Goal: Task Accomplishment & Management: Use online tool/utility

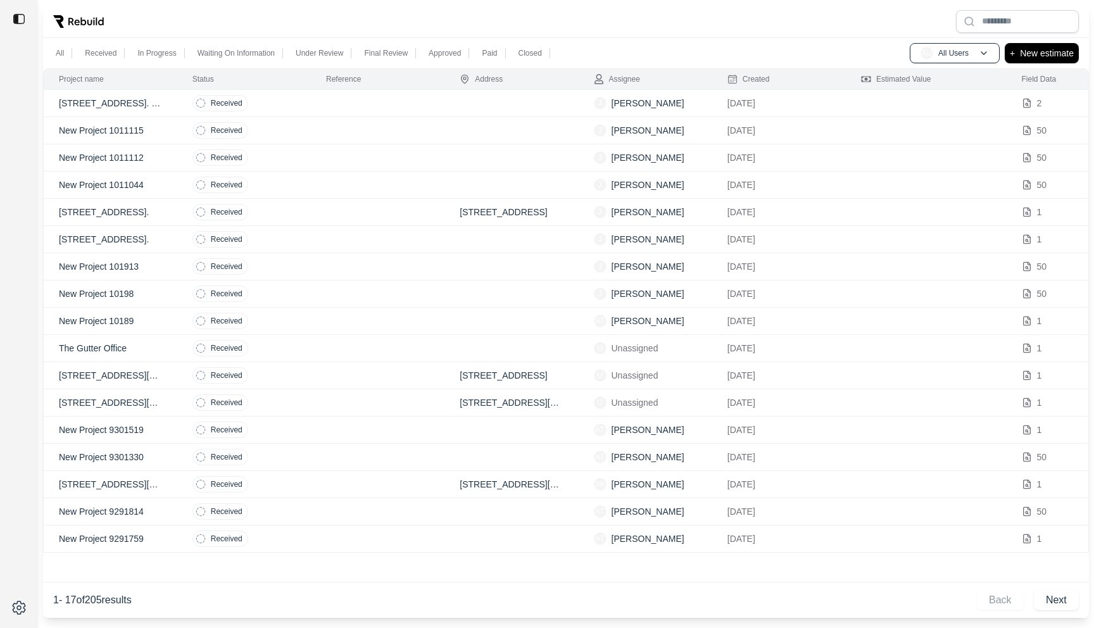
click at [382, 98] on td at bounding box center [378, 103] width 134 height 27
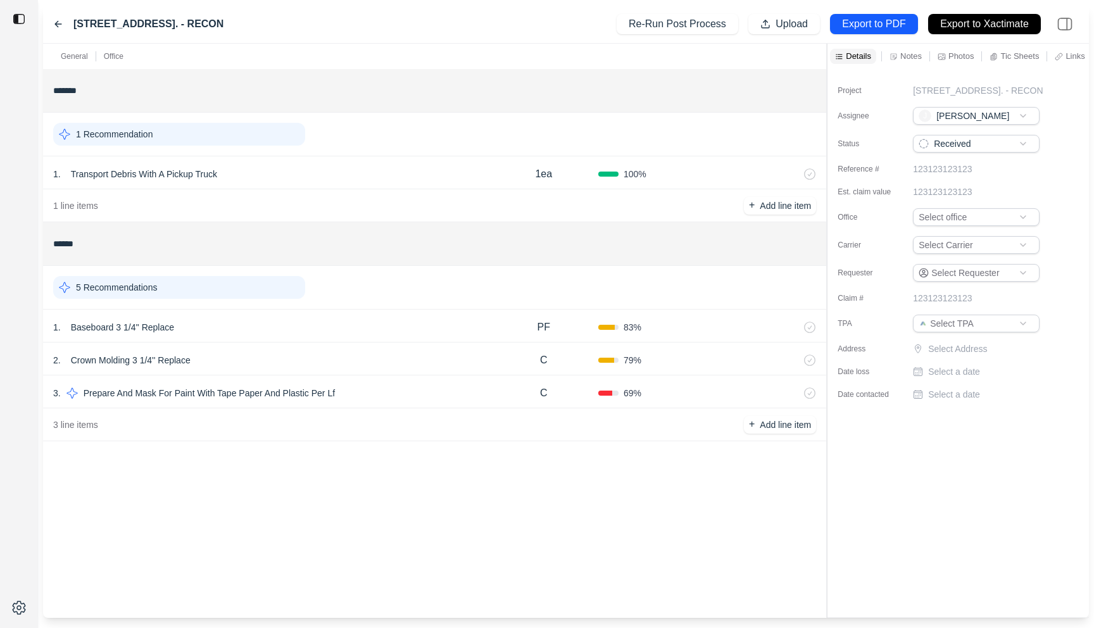
click at [277, 172] on div "1 . Transport Debris With A Pickup Truck" at bounding box center [271, 174] width 436 height 18
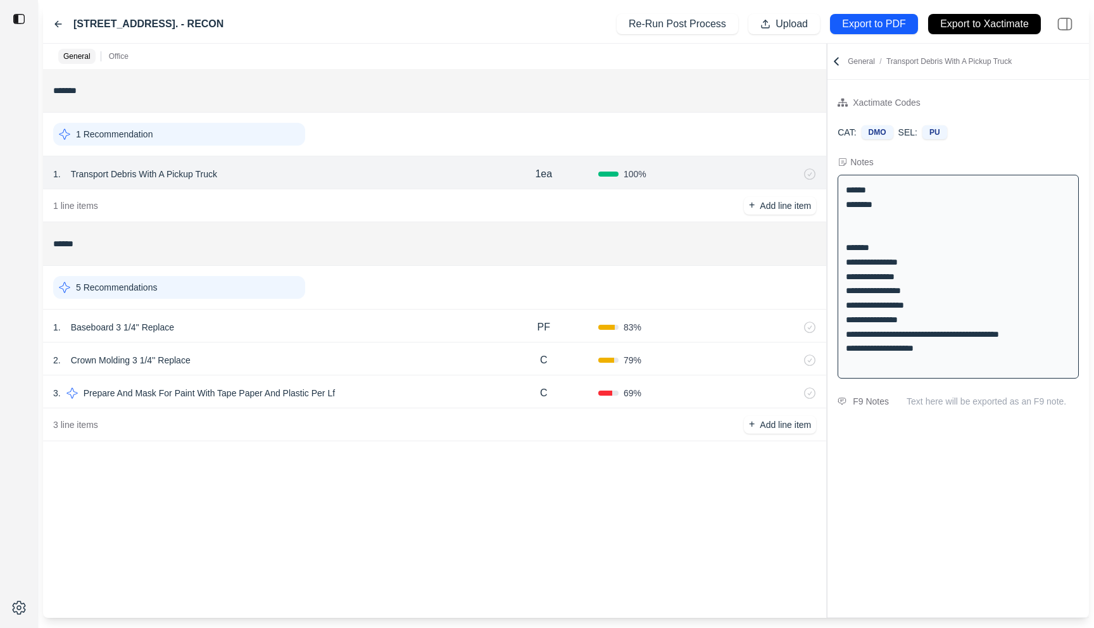
click at [381, 387] on div "3 . Prepare And Mask For Paint With Tape Paper And Plastic Per Lf" at bounding box center [271, 393] width 436 height 18
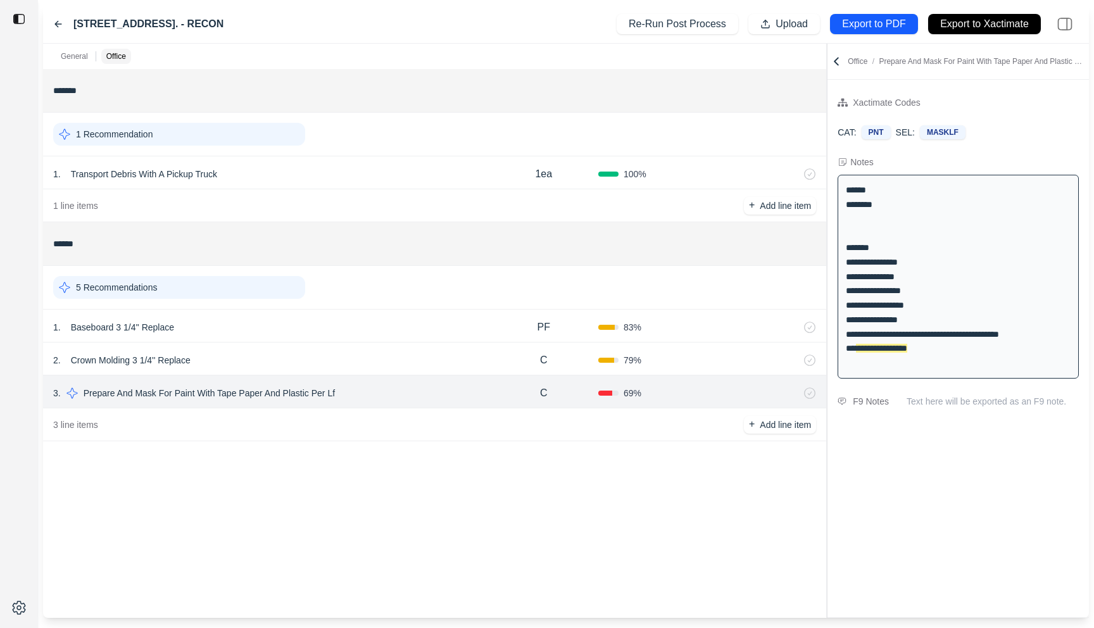
click at [382, 356] on div "2 . Crown Molding 3 1/4'' Replace" at bounding box center [271, 360] width 436 height 18
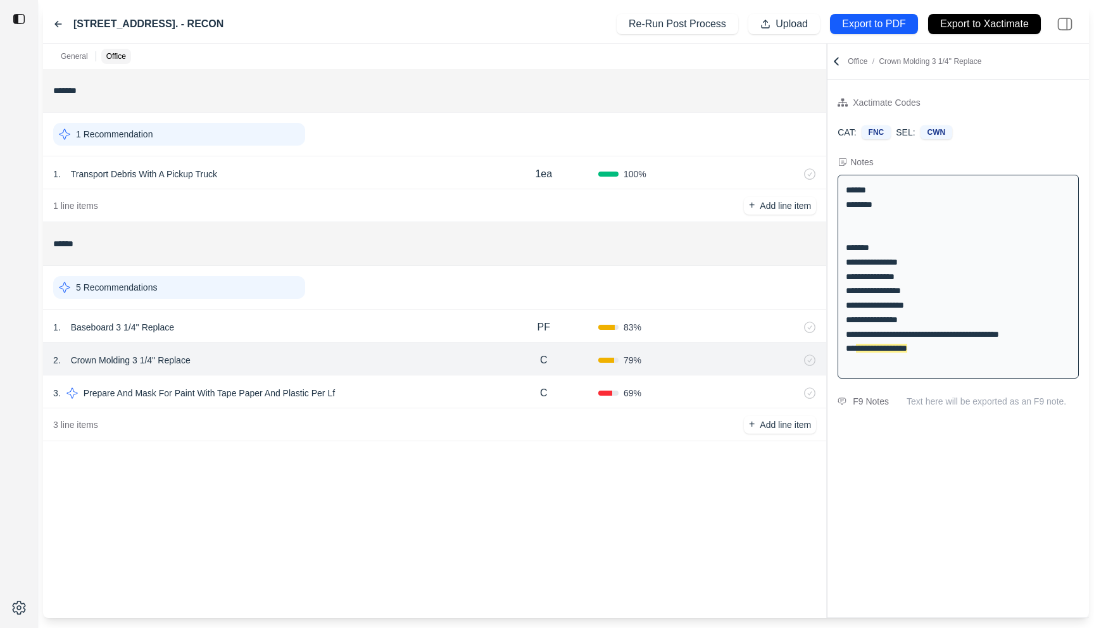
click at [383, 326] on div "1 . Baseboard 3 1/4'' Replace" at bounding box center [271, 328] width 436 height 18
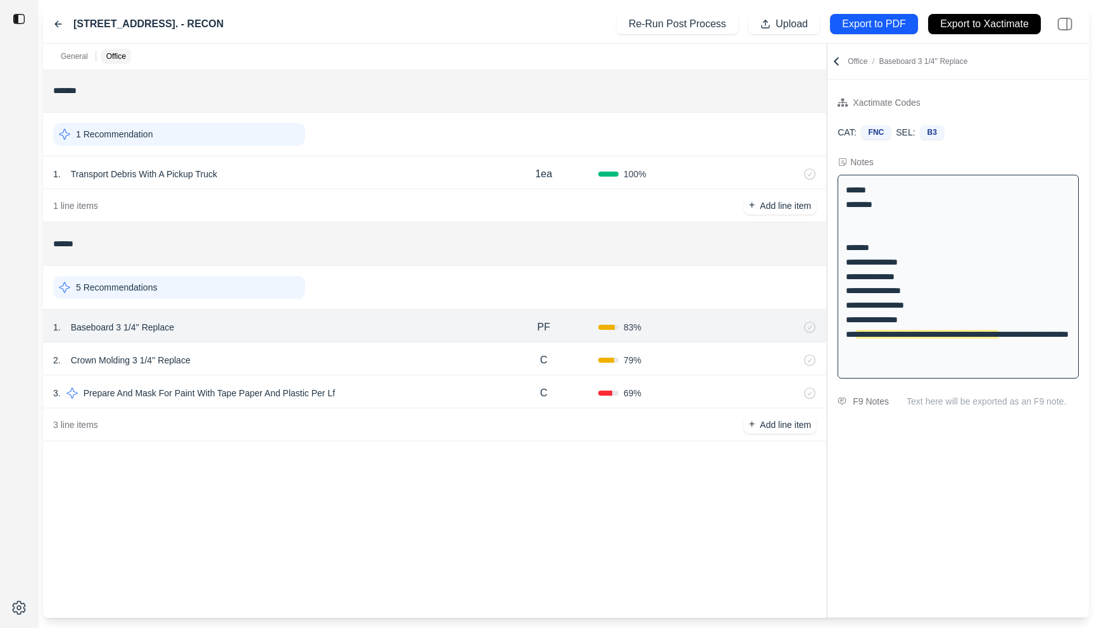
click at [381, 350] on div "2 . Crown Molding 3 1/4'' Replace C 79 %" at bounding box center [434, 359] width 783 height 33
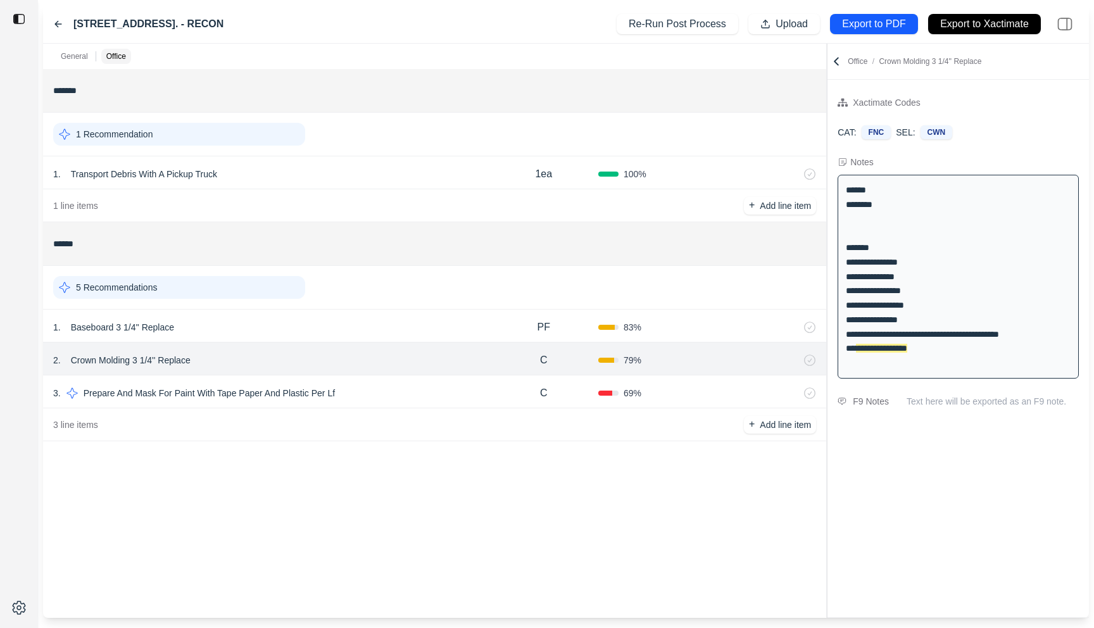
click at [391, 391] on div "3 . Prepare And Mask For Paint With Tape Paper And Plastic Per Lf" at bounding box center [271, 393] width 436 height 18
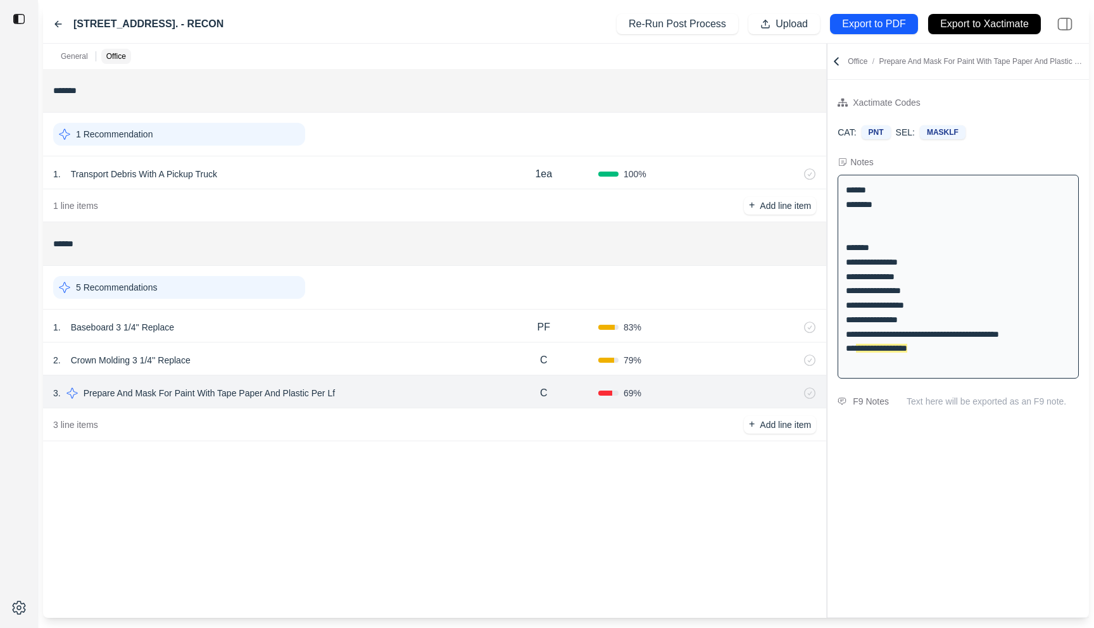
click at [391, 360] on div "2 . Crown Molding 3 1/4'' Replace" at bounding box center [271, 360] width 436 height 18
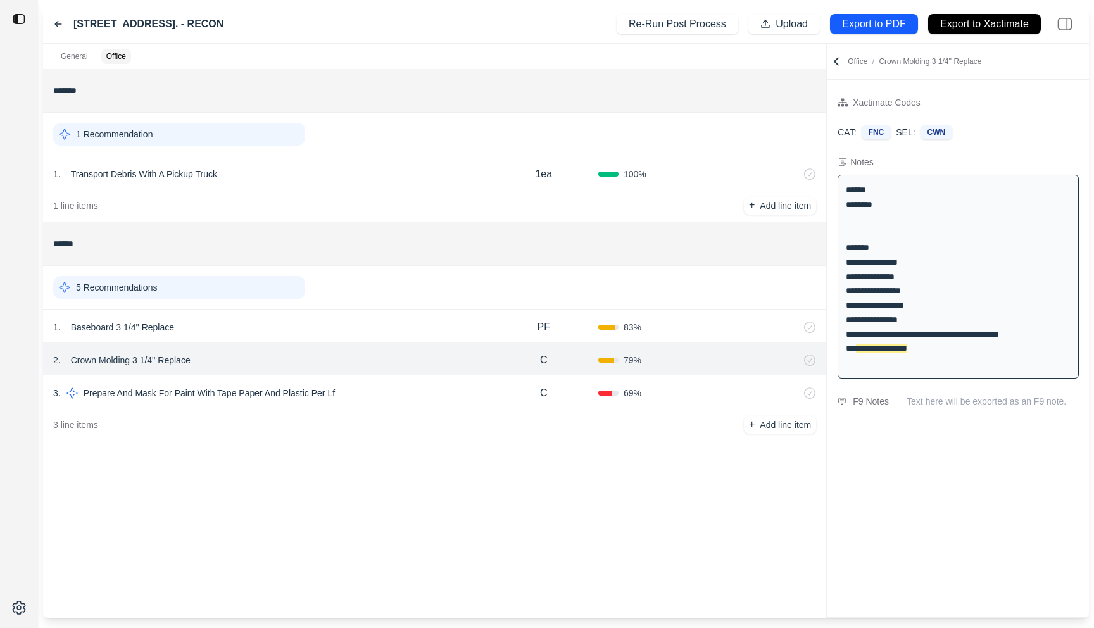
click at [398, 308] on div "5 Recommendations" at bounding box center [434, 288] width 783 height 44
click at [396, 313] on div "1 . Baseboard 3 1/4'' Replace PF 83 %" at bounding box center [434, 326] width 783 height 33
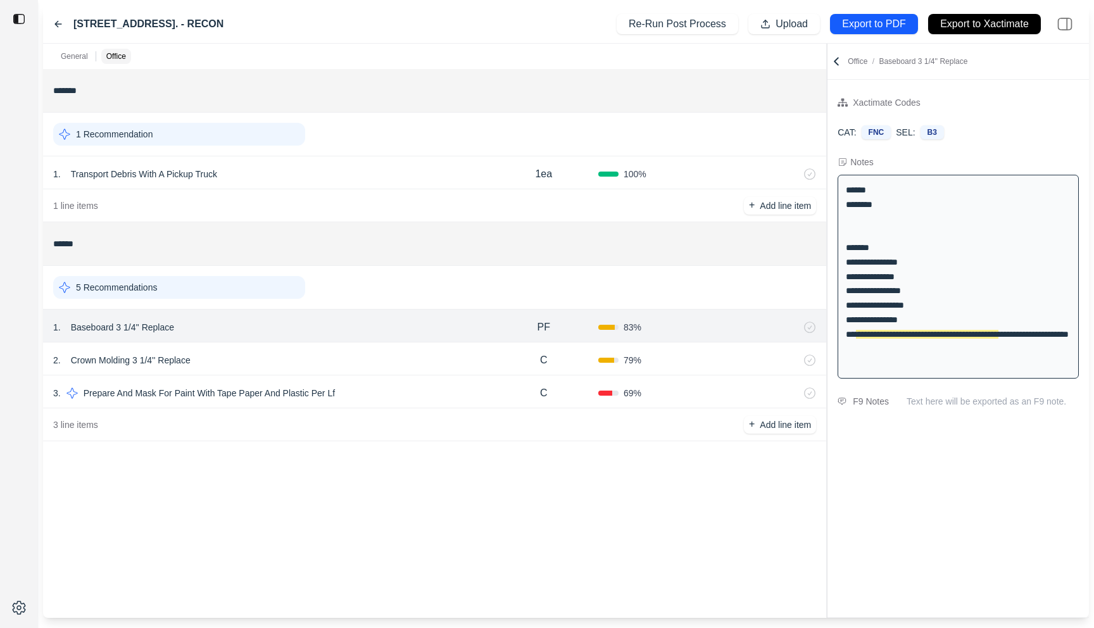
click at [415, 400] on div "3 . Prepare And Mask For Paint With Tape Paper And Plastic Per Lf" at bounding box center [271, 393] width 436 height 18
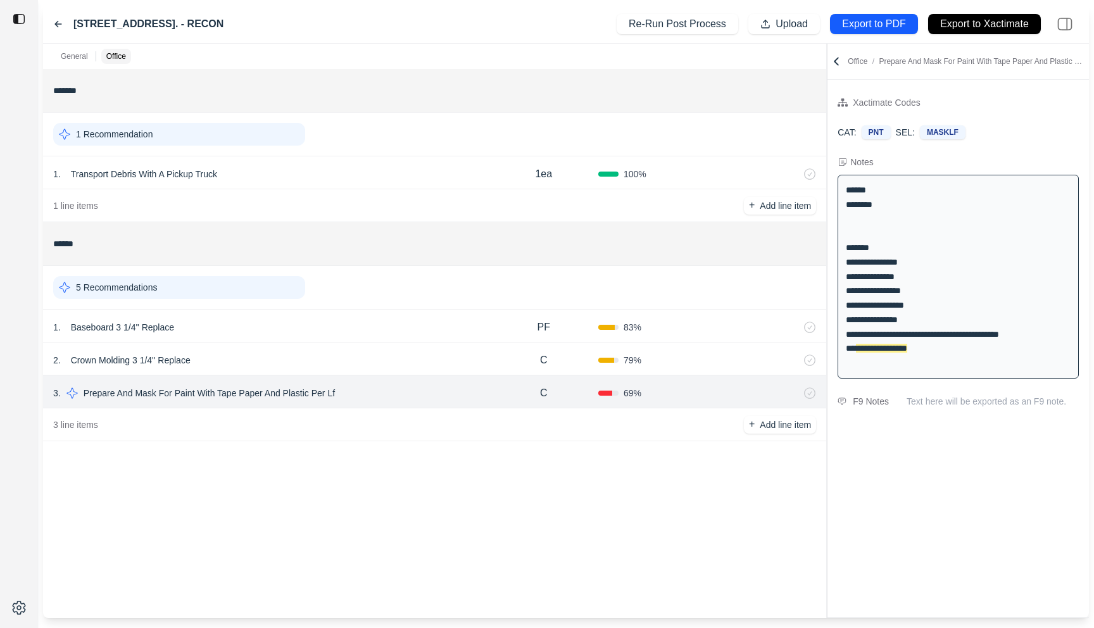
click at [420, 368] on div "2 . Crown Molding 3 1/4'' Replace" at bounding box center [271, 360] width 436 height 18
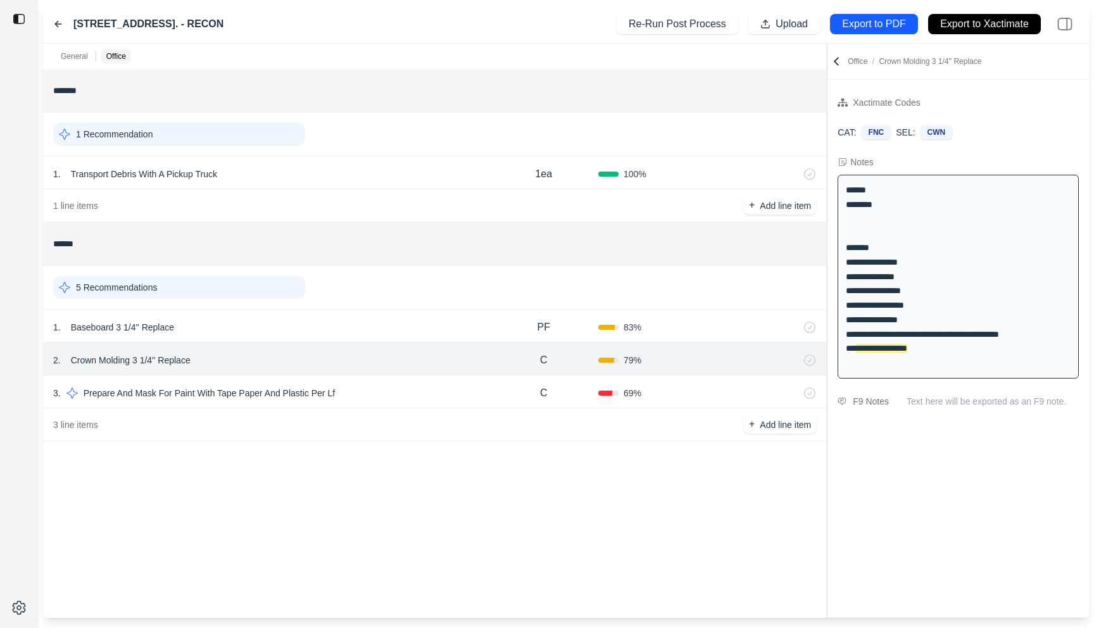
click at [422, 325] on div "1 . Baseboard 3 1/4'' Replace" at bounding box center [271, 328] width 436 height 18
